Goal: Task Accomplishment & Management: Complete application form

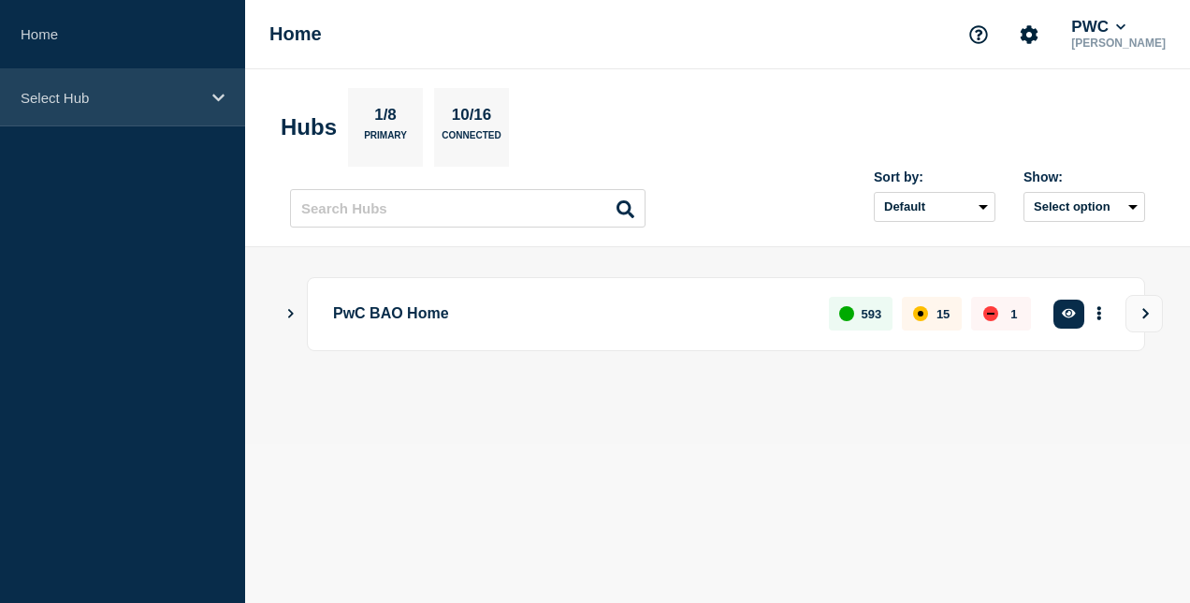
click at [173, 102] on p "Select Hub" at bounding box center [111, 98] width 180 height 16
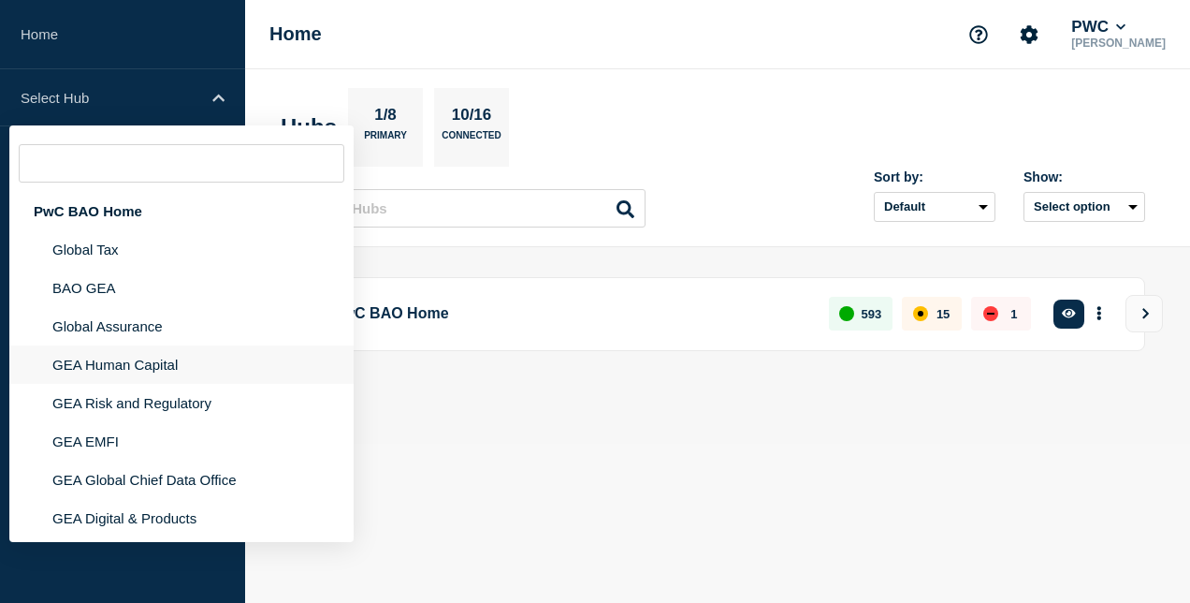
click at [178, 372] on li "GEA Human Capital" at bounding box center [181, 364] width 344 height 38
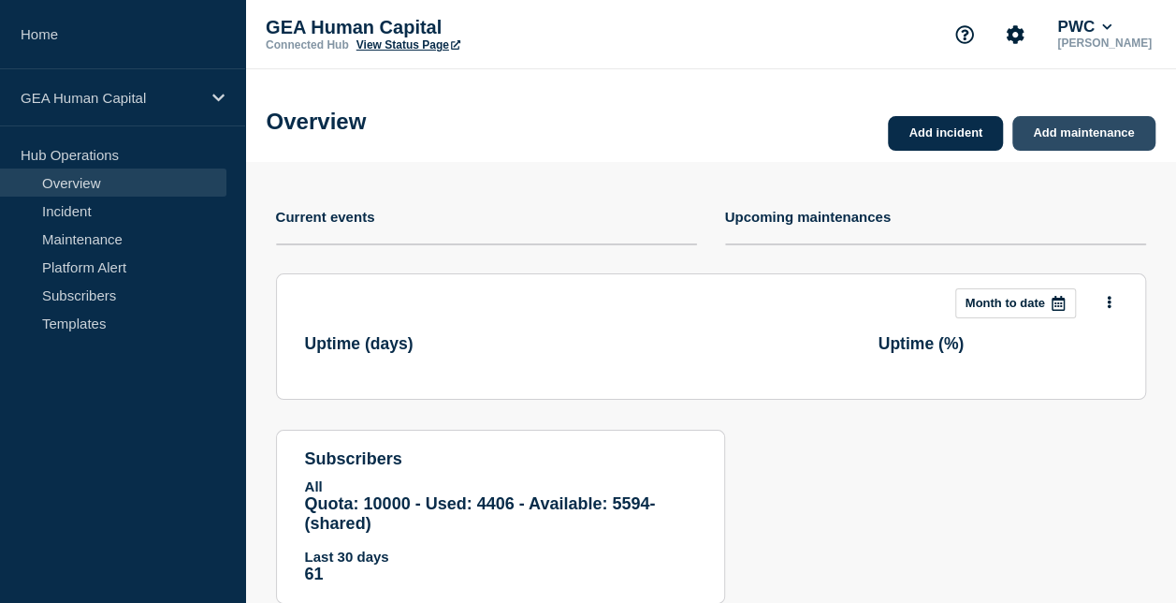
click at [1076, 126] on link "Add maintenance" at bounding box center [1084, 133] width 142 height 35
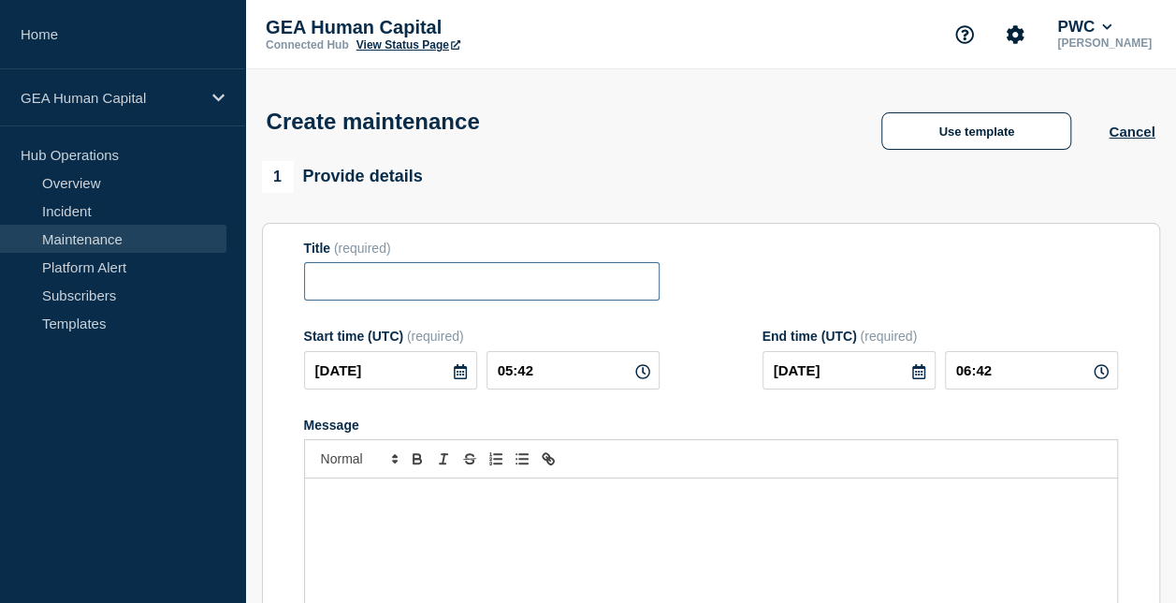
click at [412, 290] on input "Title" at bounding box center [482, 281] width 356 height 38
paste input "Critical: MTM Upcoming Monthly Maintenance: [DATE]"
type input "MTM Upcoming Monthly Maintenance: [DATE]"
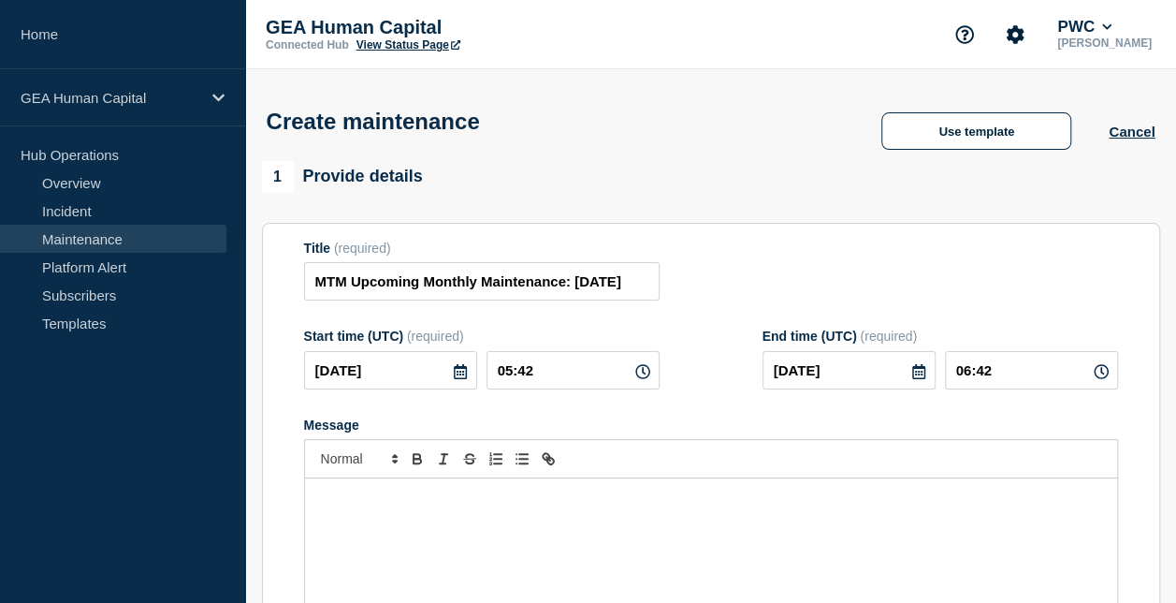
scroll to position [0, 0]
click at [461, 375] on icon at bounding box center [460, 371] width 13 height 15
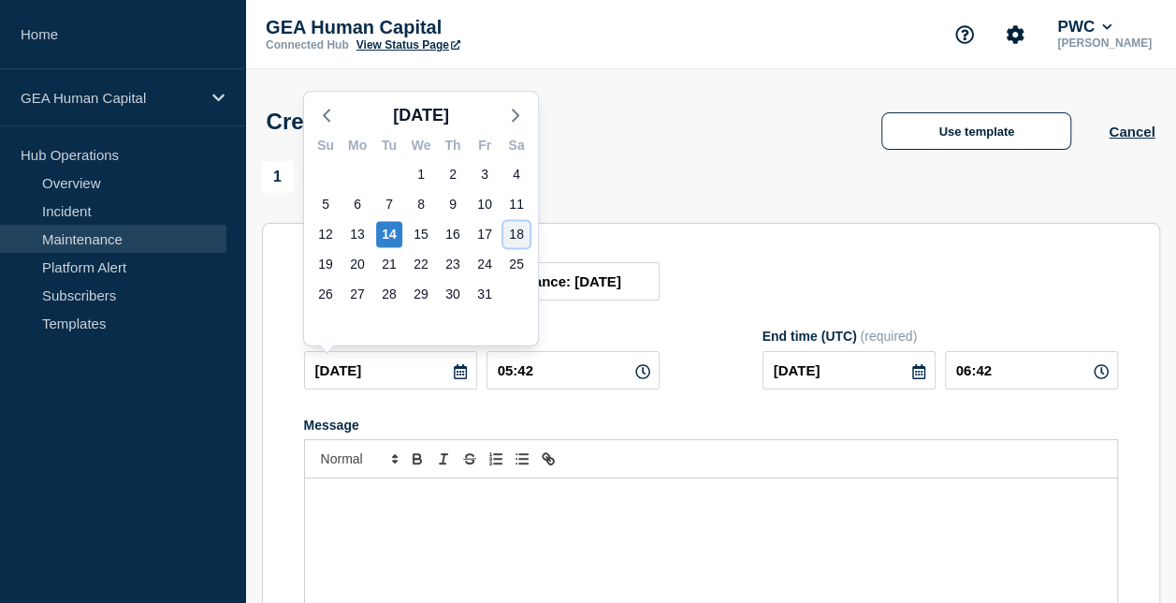
click at [518, 235] on div "18" at bounding box center [517, 234] width 26 height 26
type input "[DATE]"
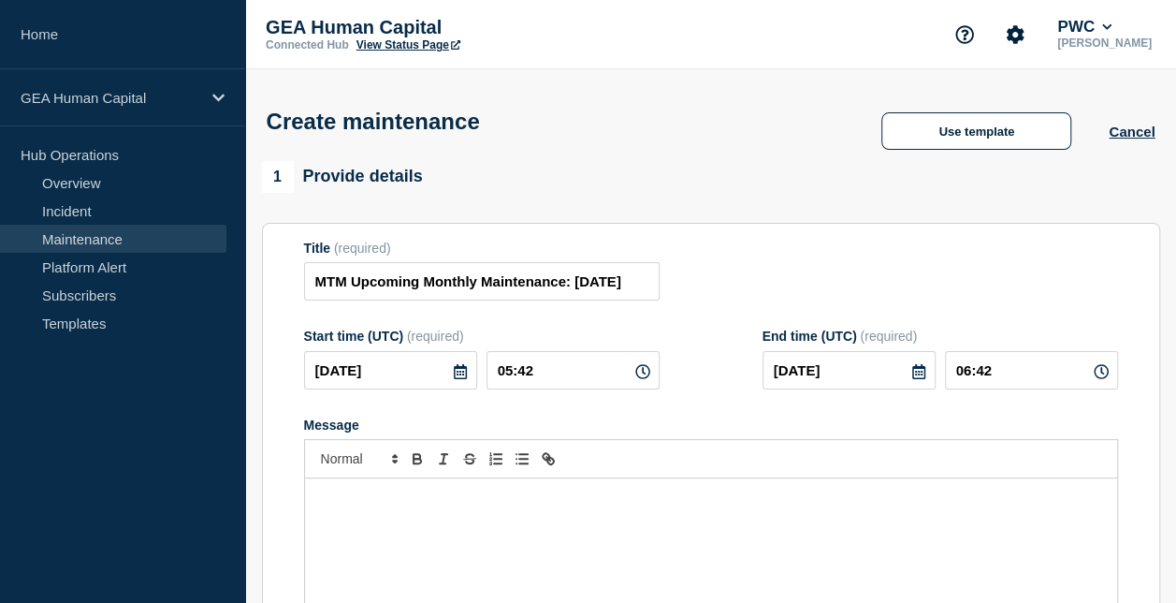
click at [370, 506] on p "Message" at bounding box center [711, 497] width 784 height 17
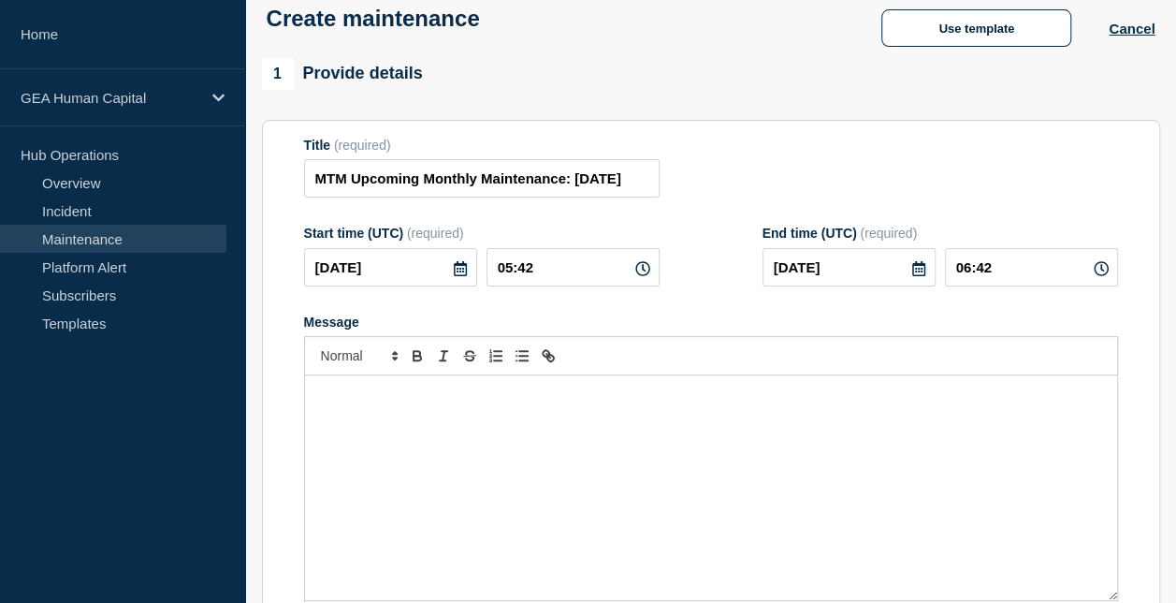
scroll to position [95, 0]
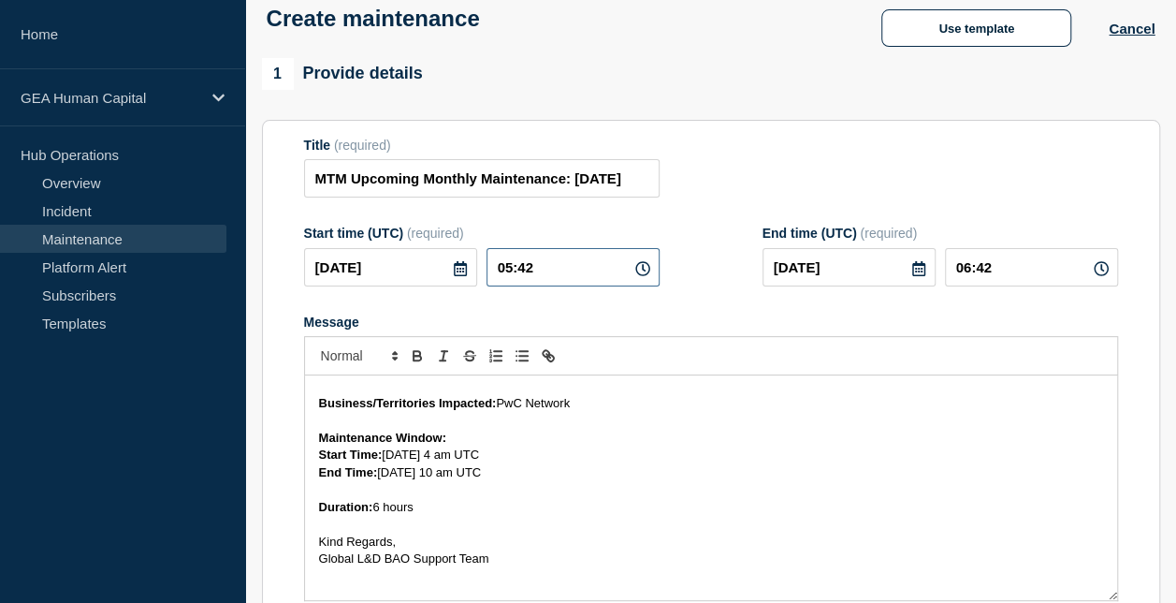
drag, startPoint x: 582, startPoint y: 277, endPoint x: 372, endPoint y: 324, distance: 214.8
click at [372, 324] on form "Title (required) MTM Upcoming Monthly Maintenance: [DATE] Start time (UTC) (req…" at bounding box center [711, 388] width 814 height 501
type input "04:00"
type input "10:00"
click at [667, 490] on p "Message" at bounding box center [711, 489] width 784 height 17
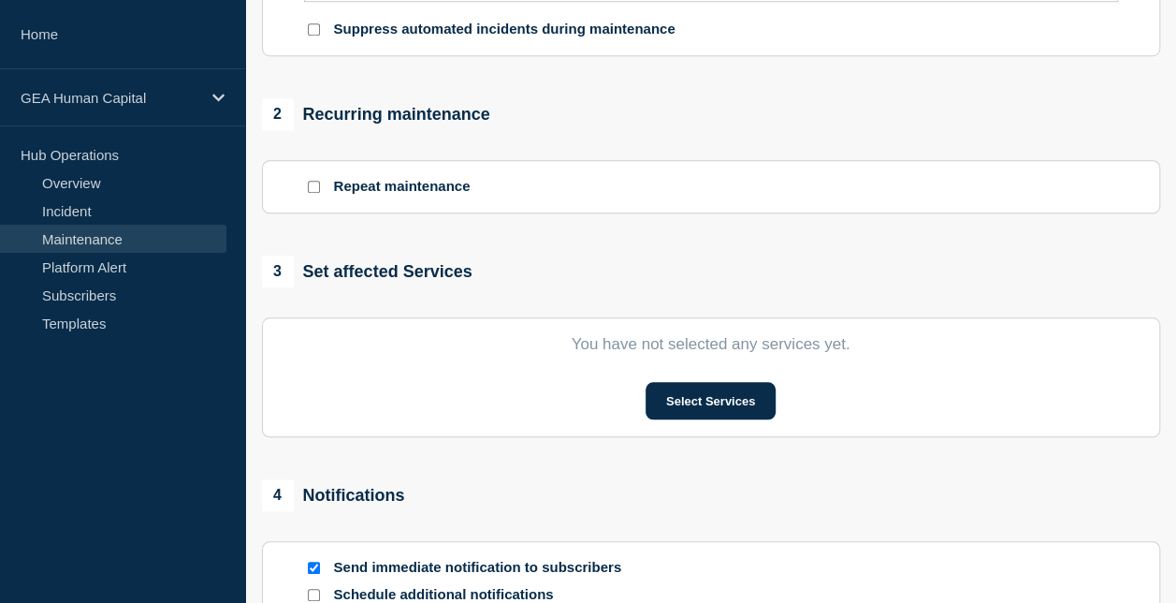
scroll to position [711, 0]
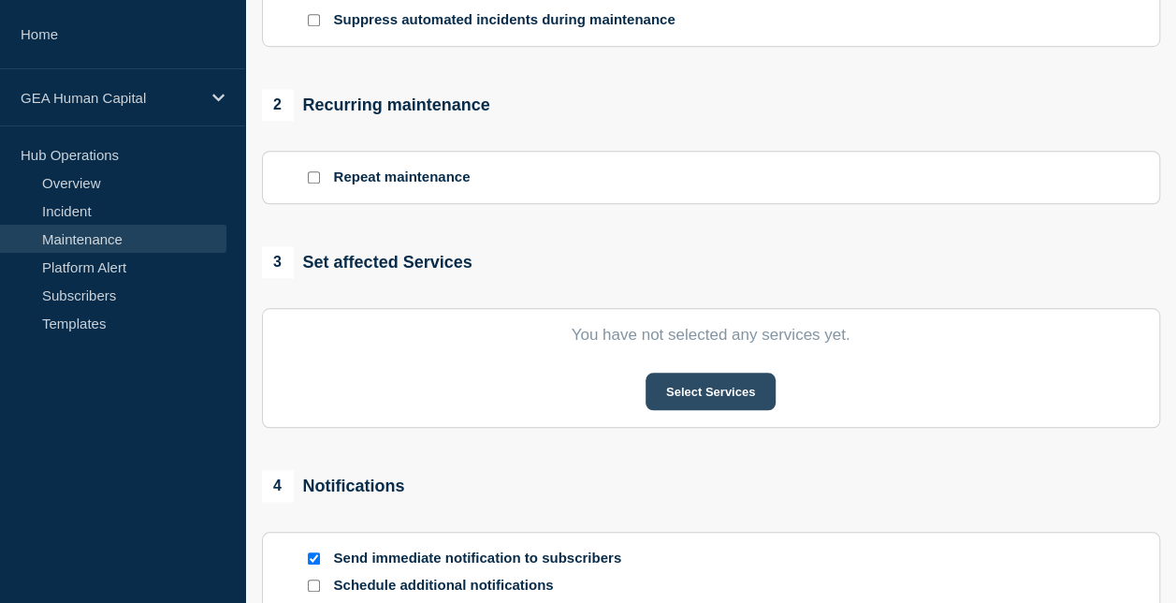
click at [773, 392] on button "Select Services" at bounding box center [711, 390] width 130 height 37
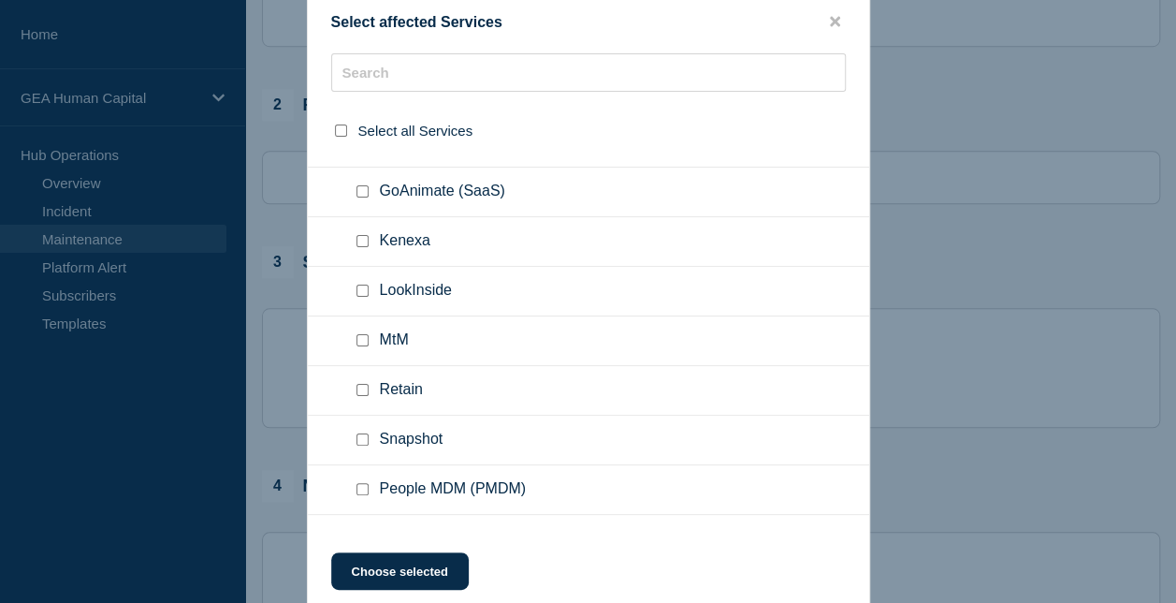
scroll to position [672, 0]
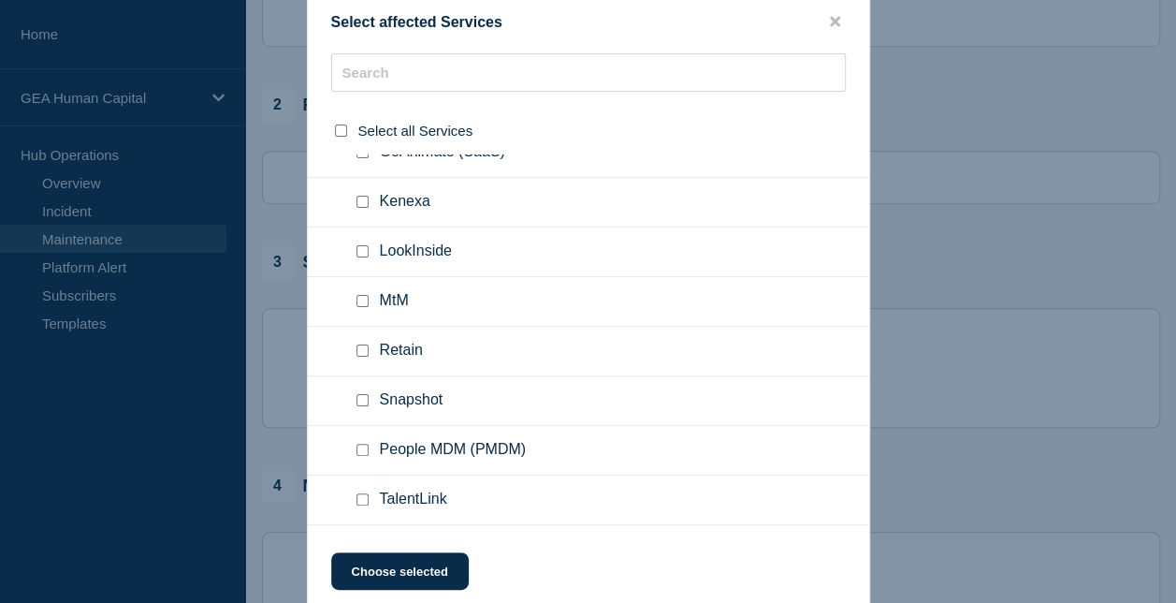
click at [364, 298] on input "MtM checkbox" at bounding box center [363, 301] width 12 height 12
checkbox input "true"
click at [419, 579] on button "Choose selected" at bounding box center [400, 570] width 138 height 37
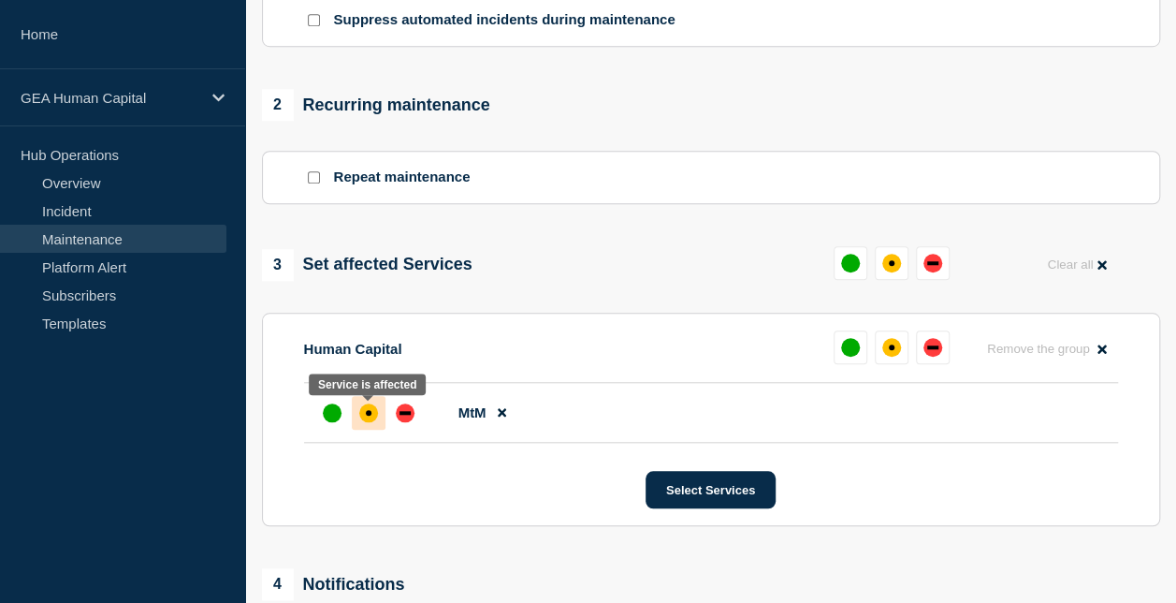
click at [370, 419] on div "affected" at bounding box center [368, 412] width 19 height 19
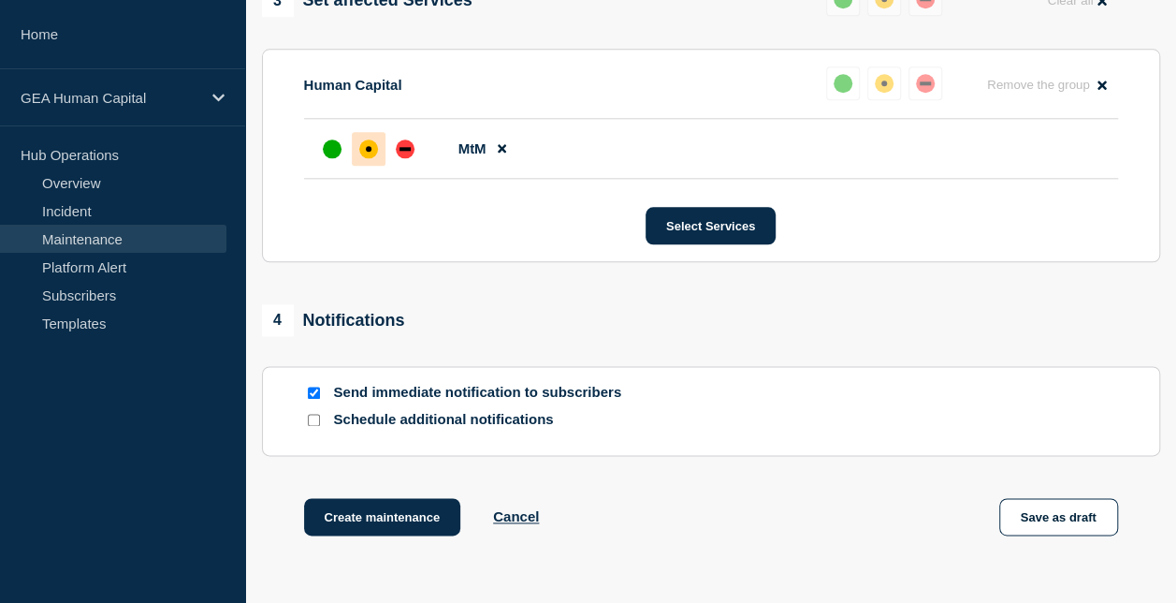
scroll to position [971, 0]
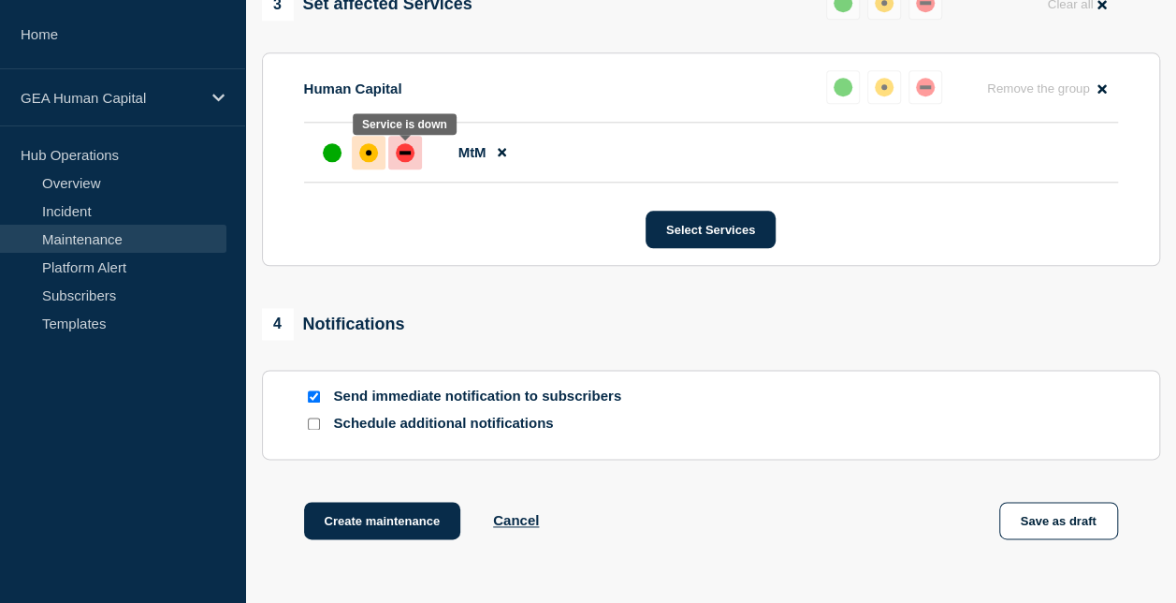
click at [401, 154] on div "down" at bounding box center [405, 153] width 11 height 4
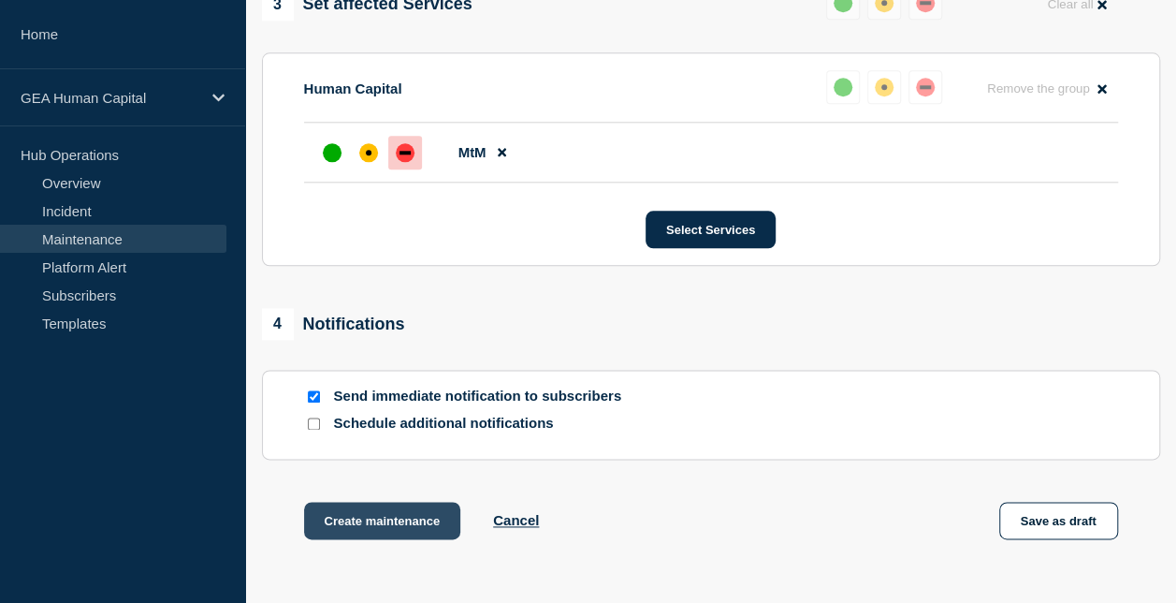
click at [397, 514] on button "Create maintenance" at bounding box center [382, 520] width 157 height 37
